Goal: Task Accomplishment & Management: Manage account settings

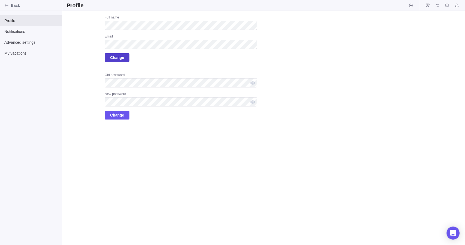
click at [115, 57] on span "Change" at bounding box center [117, 57] width 14 height 7
click at [125, 56] on span "Change" at bounding box center [117, 57] width 25 height 9
click at [116, 57] on span "Change" at bounding box center [117, 57] width 14 height 7
click at [12, 5] on span "Back" at bounding box center [35, 5] width 49 height 5
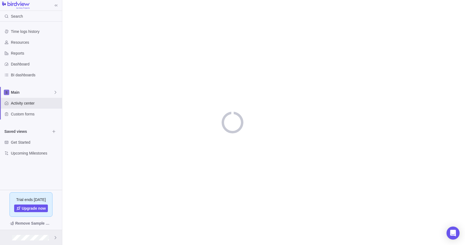
click at [49, 237] on div at bounding box center [31, 238] width 62 height 15
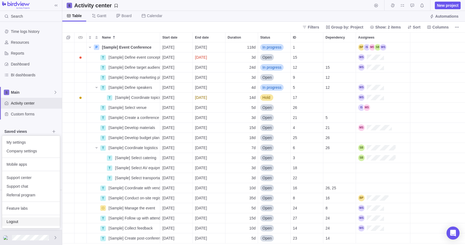
click at [21, 223] on span "Logout" at bounding box center [31, 221] width 49 height 5
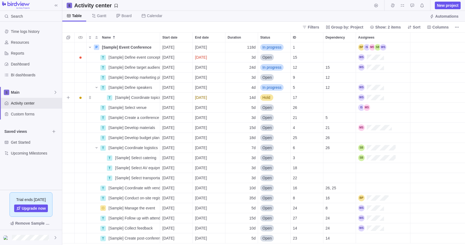
scroll to position [203, 403]
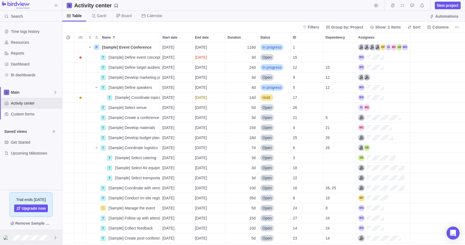
click at [36, 243] on div at bounding box center [31, 238] width 62 height 15
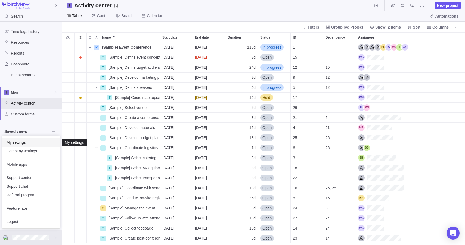
click at [27, 144] on span "My settings" at bounding box center [31, 142] width 49 height 5
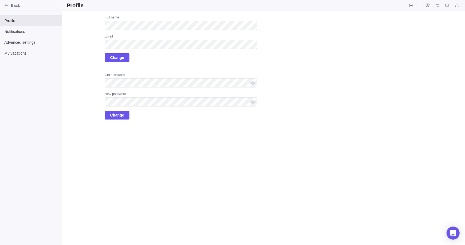
click at [156, 32] on div "Full name Email Change" at bounding box center [181, 38] width 152 height 47
click at [101, 25] on div "Upload Full name Email Change Old password New password Change" at bounding box center [162, 67] width 191 height 105
click at [112, 54] on span "Change" at bounding box center [117, 57] width 25 height 9
click at [120, 59] on span "Change" at bounding box center [117, 57] width 14 height 7
click at [3, 1] on div "Back" at bounding box center [6, 5] width 9 height 9
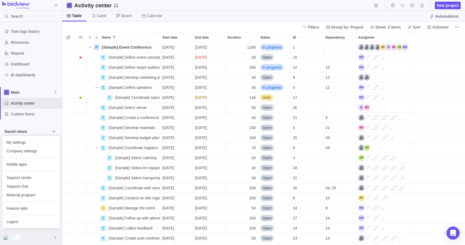
scroll to position [203, 403]
click at [24, 219] on span "Logout" at bounding box center [31, 221] width 49 height 5
